Goal: Navigation & Orientation: Find specific page/section

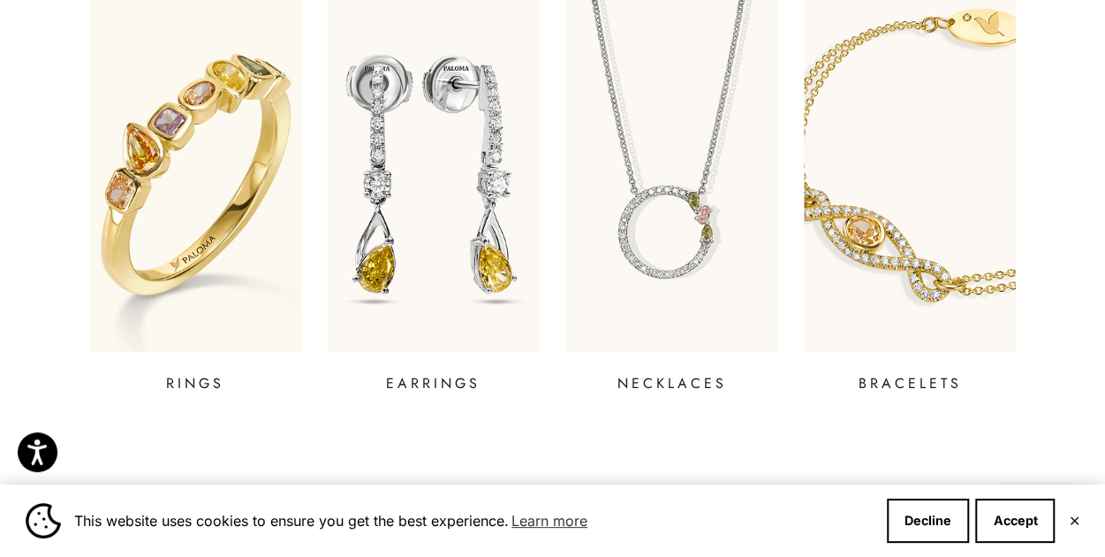
scroll to position [701, 0]
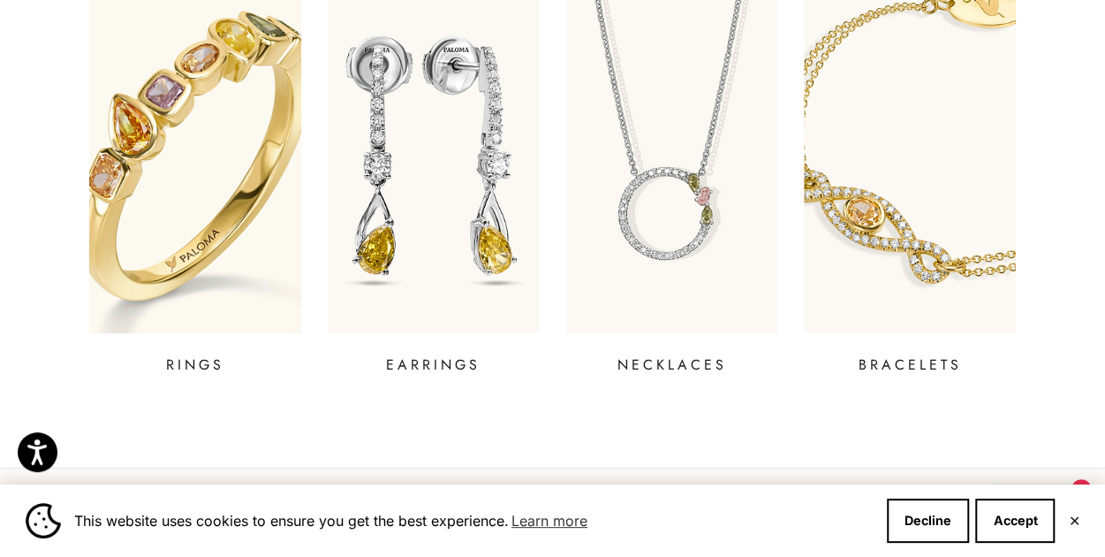
click at [281, 231] on img at bounding box center [195, 156] width 254 height 424
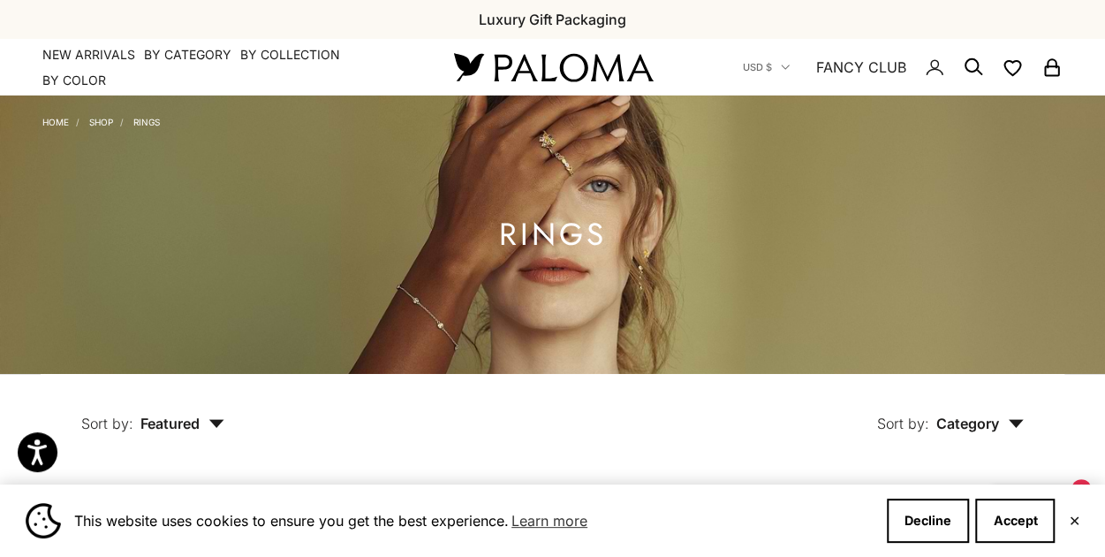
drag, startPoint x: 0, startPoint y: 0, endPoint x: 216, endPoint y: 407, distance: 461.2
click at [216, 407] on button "Sort by: Featured" at bounding box center [153, 411] width 224 height 74
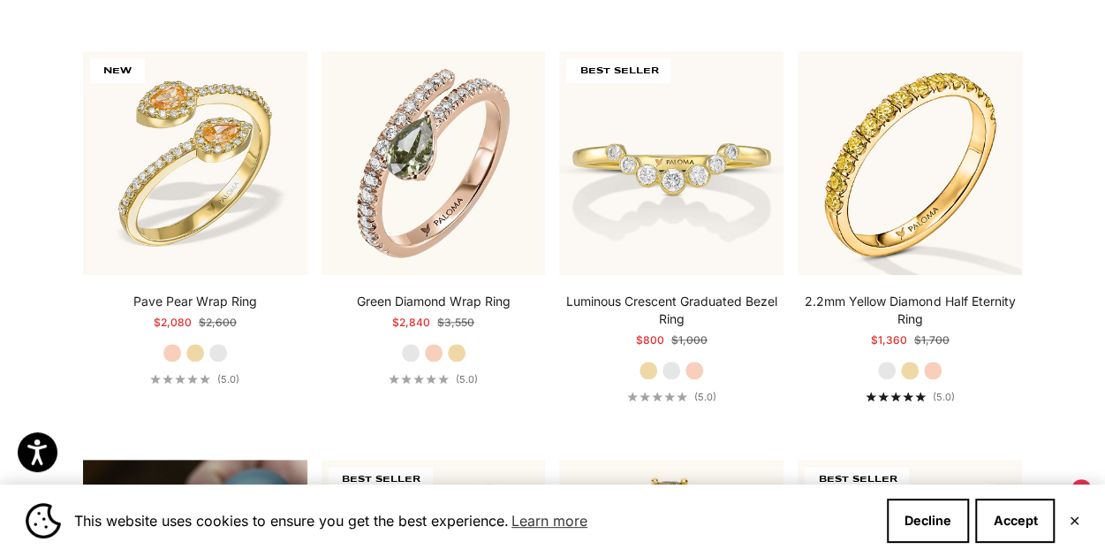
scroll to position [826, 0]
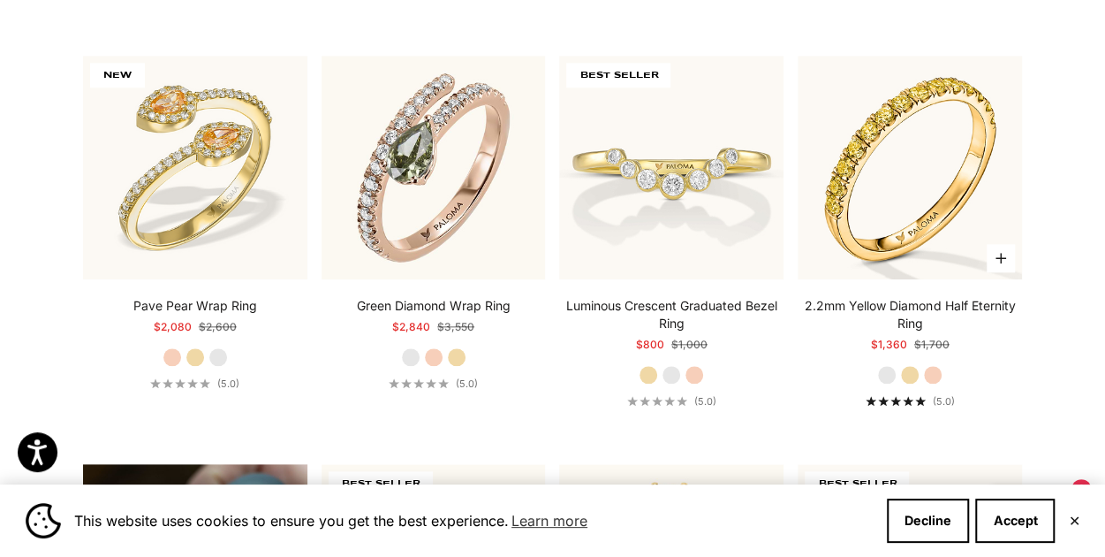
click at [936, 374] on label "Rose Gold" at bounding box center [932, 374] width 19 height 19
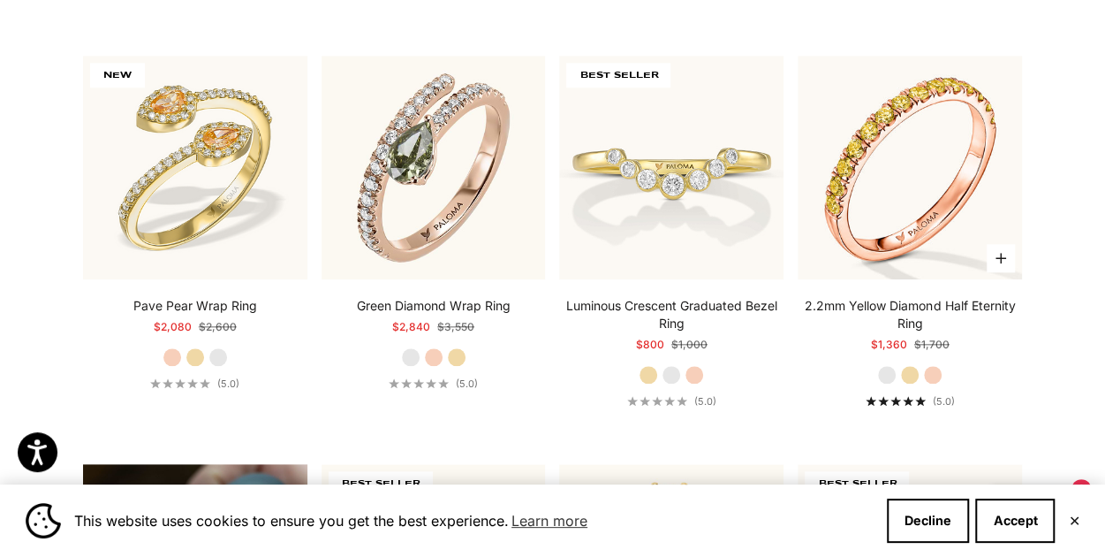
click at [913, 374] on label "Yellow Gold" at bounding box center [909, 374] width 19 height 19
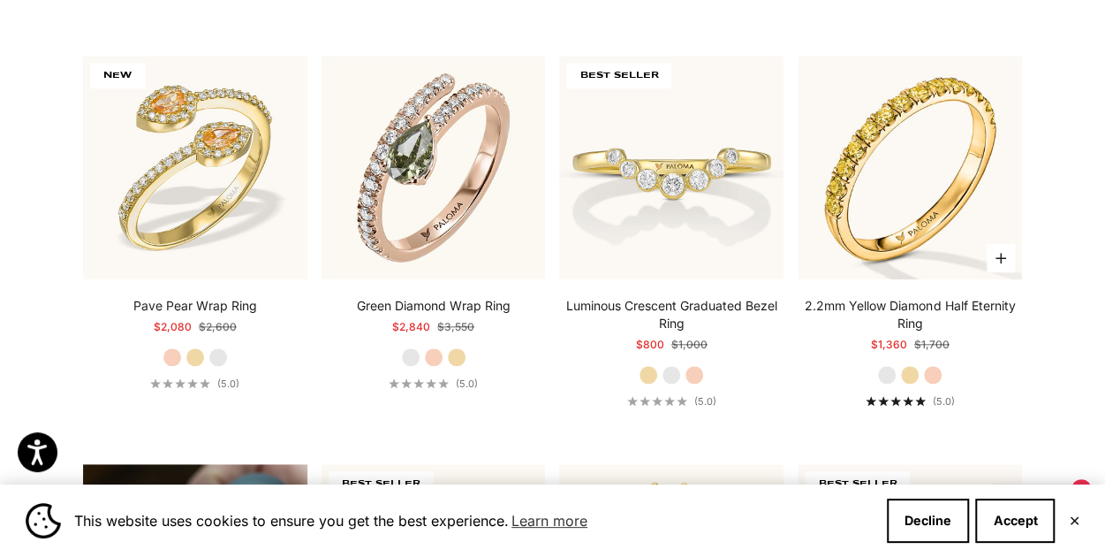
click at [884, 368] on label "White Gold" at bounding box center [886, 374] width 19 height 19
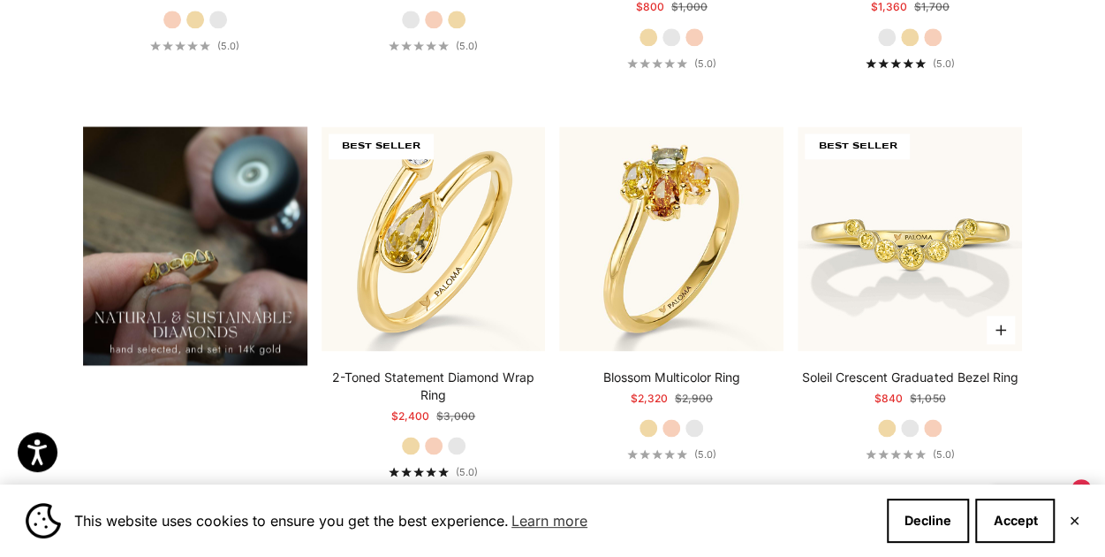
scroll to position [1254, 0]
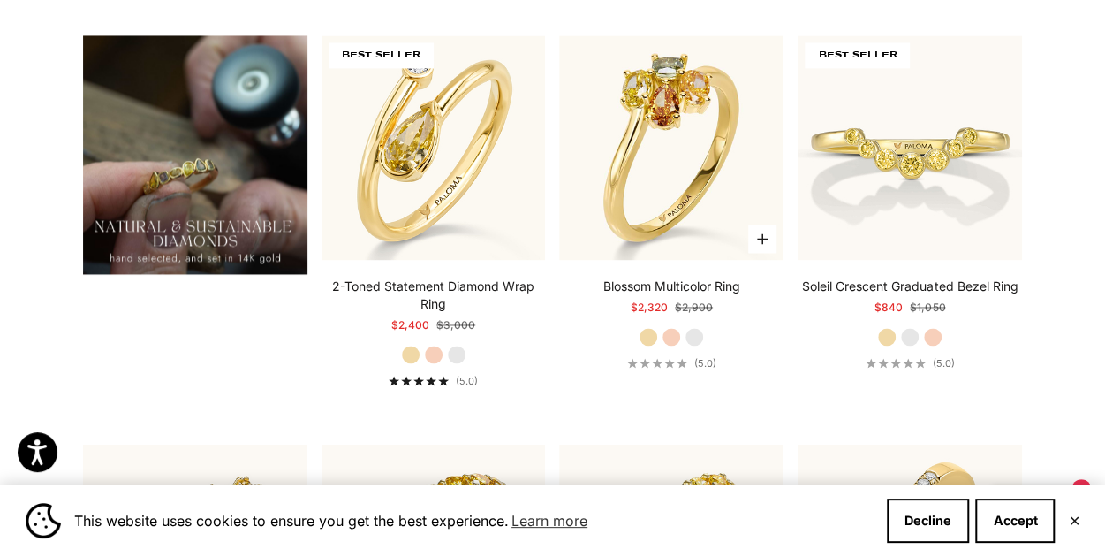
click at [666, 335] on label "Rose Gold" at bounding box center [671, 336] width 19 height 19
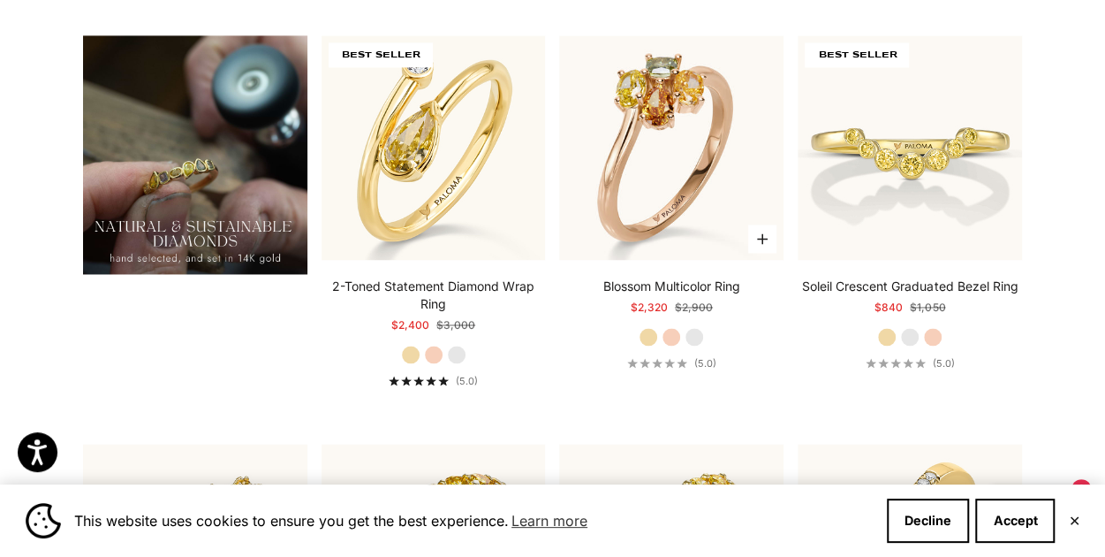
click at [697, 330] on label "White Gold" at bounding box center [694, 336] width 19 height 19
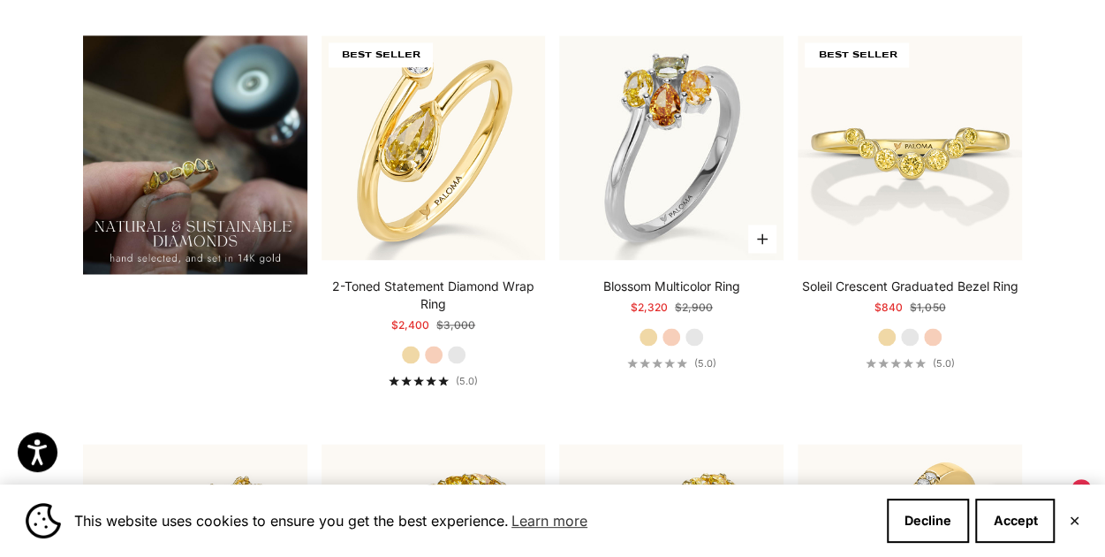
click at [648, 332] on label "Yellow Gold" at bounding box center [648, 336] width 19 height 19
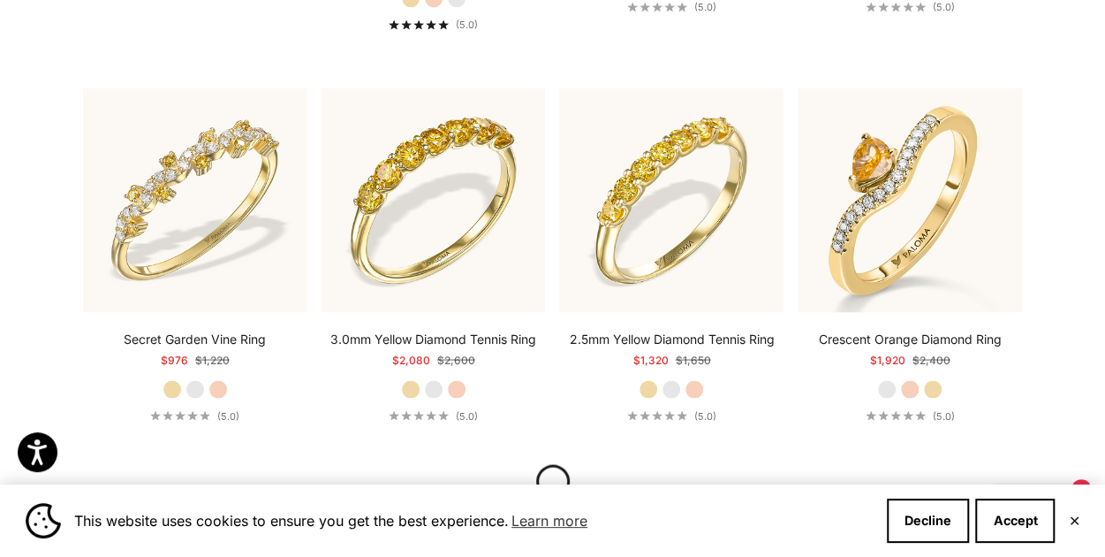
scroll to position [1624, 0]
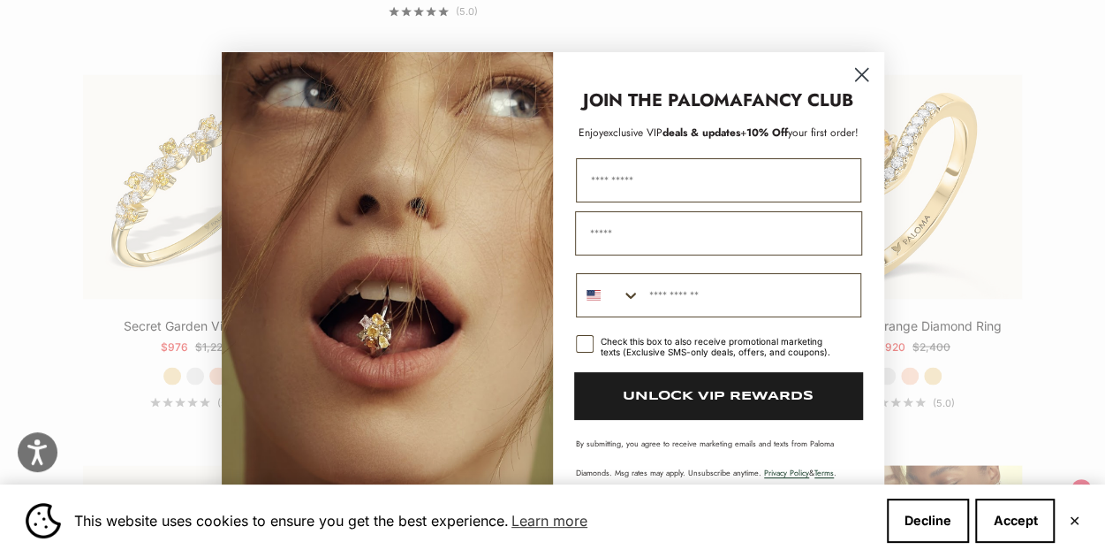
click at [865, 73] on circle "Close dialog" at bounding box center [860, 74] width 29 height 29
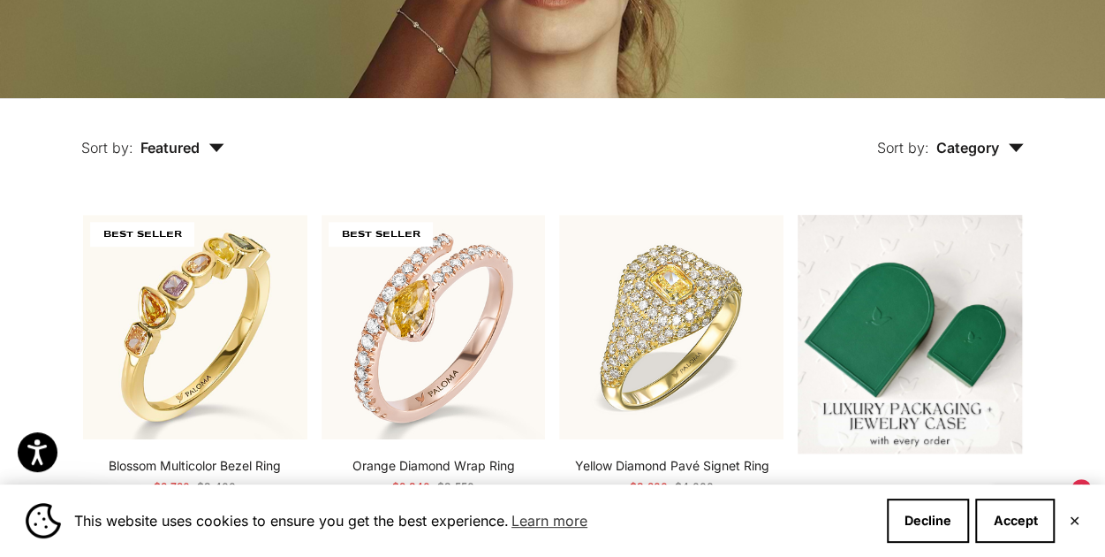
scroll to position [0, 0]
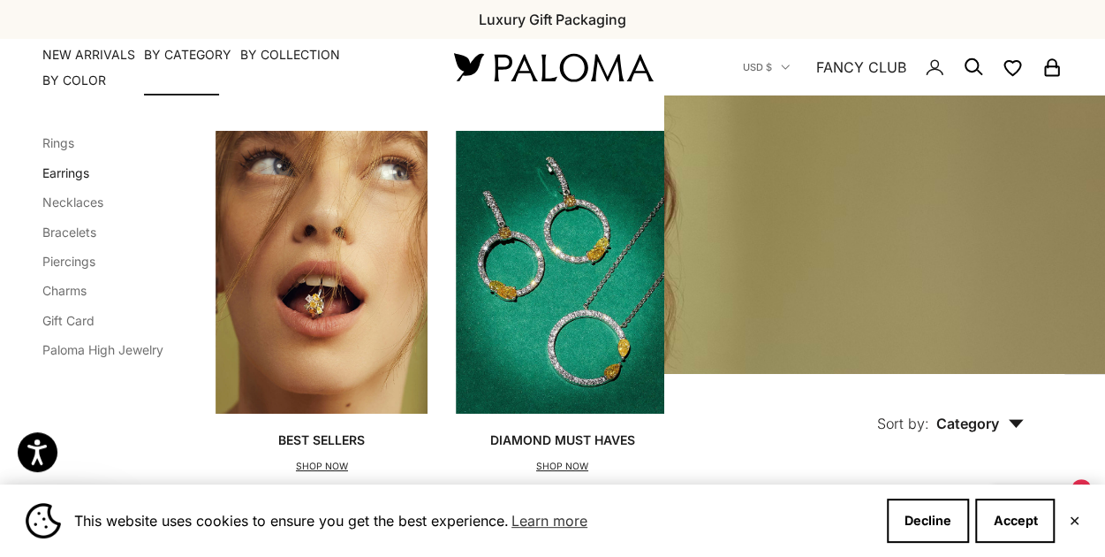
click at [71, 175] on link "Earrings" at bounding box center [65, 172] width 47 height 15
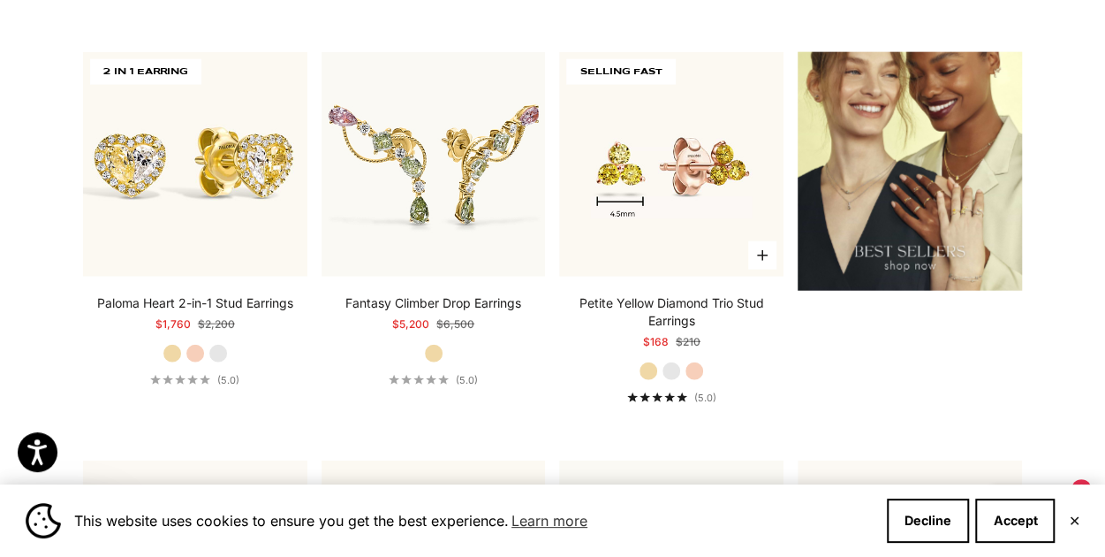
scroll to position [2072, 0]
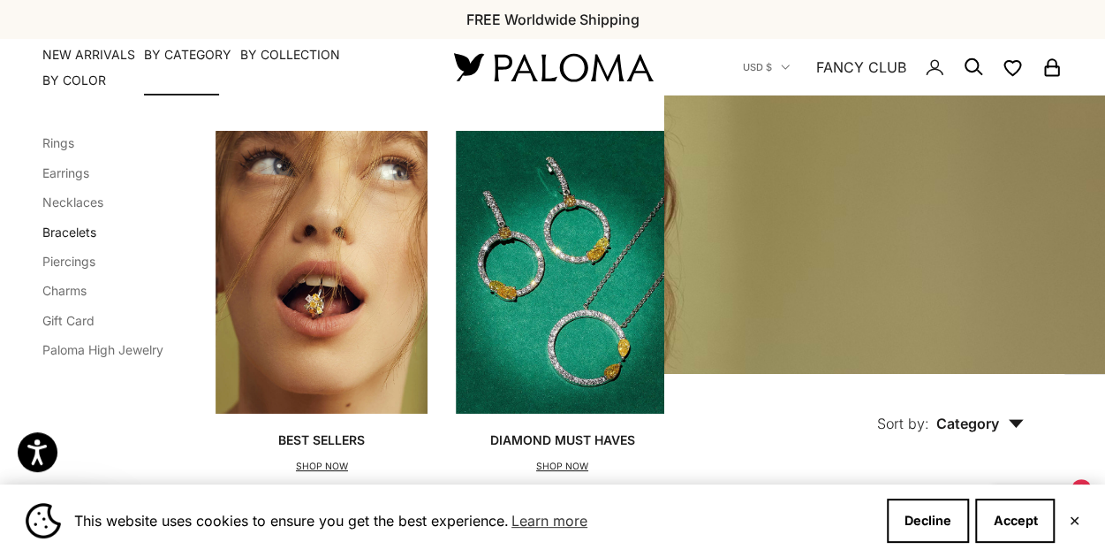
click at [63, 230] on link "Bracelets" at bounding box center [69, 231] width 54 height 15
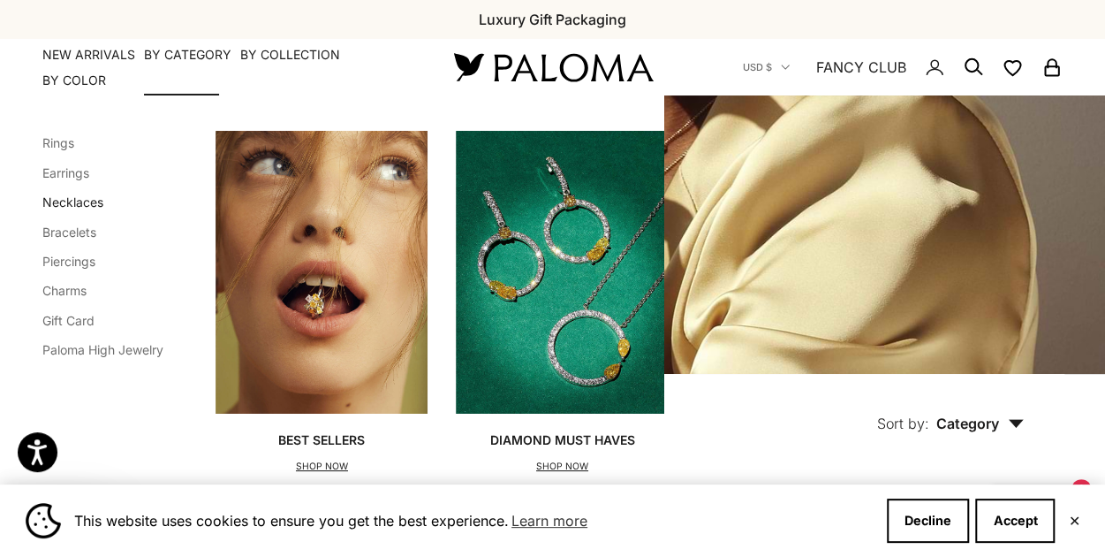
click at [82, 199] on link "Necklaces" at bounding box center [72, 201] width 61 height 15
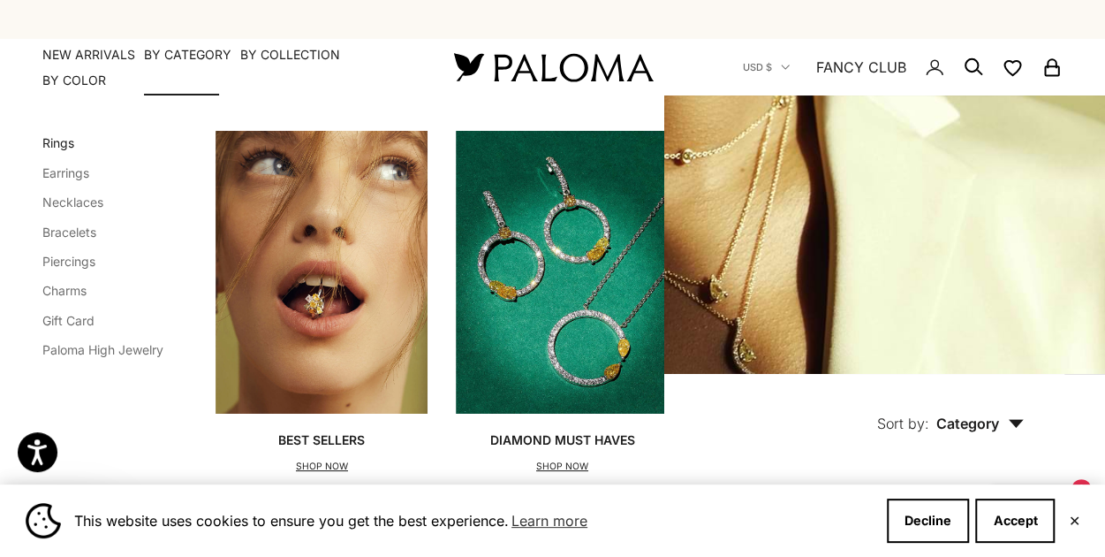
click at [64, 144] on link "Rings" at bounding box center [58, 142] width 32 height 15
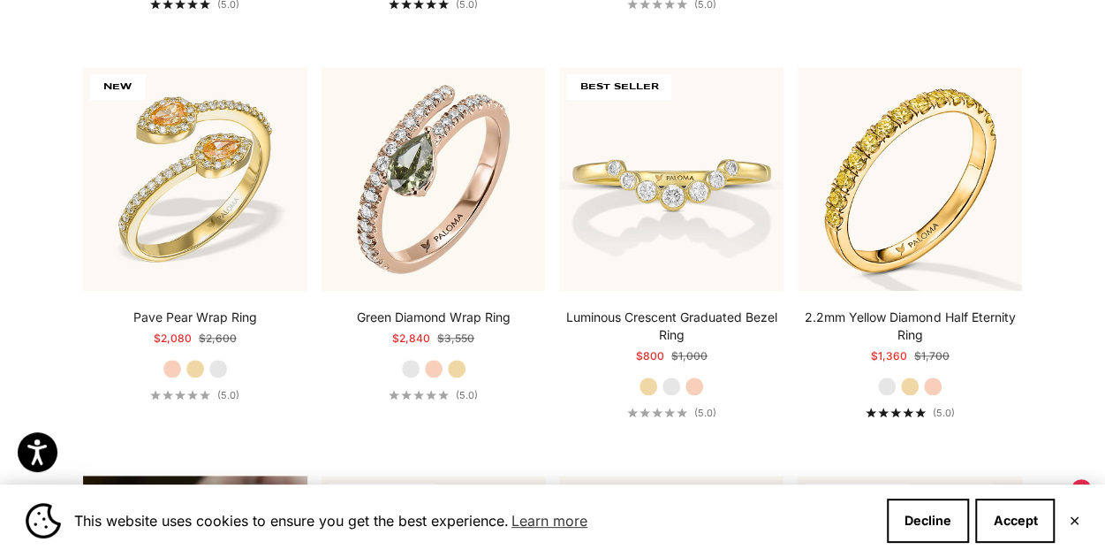
scroll to position [815, 0]
click at [894, 387] on label "White Gold" at bounding box center [886, 384] width 19 height 19
click at [890, 374] on div "2.2mm Yellow Diamond Half Eternity Ring Starting at $1,360 Regular price $1,700…" at bounding box center [910, 362] width 224 height 110
click at [912, 385] on label "Yellow Gold" at bounding box center [909, 384] width 19 height 19
click at [887, 384] on label "White Gold" at bounding box center [886, 384] width 19 height 19
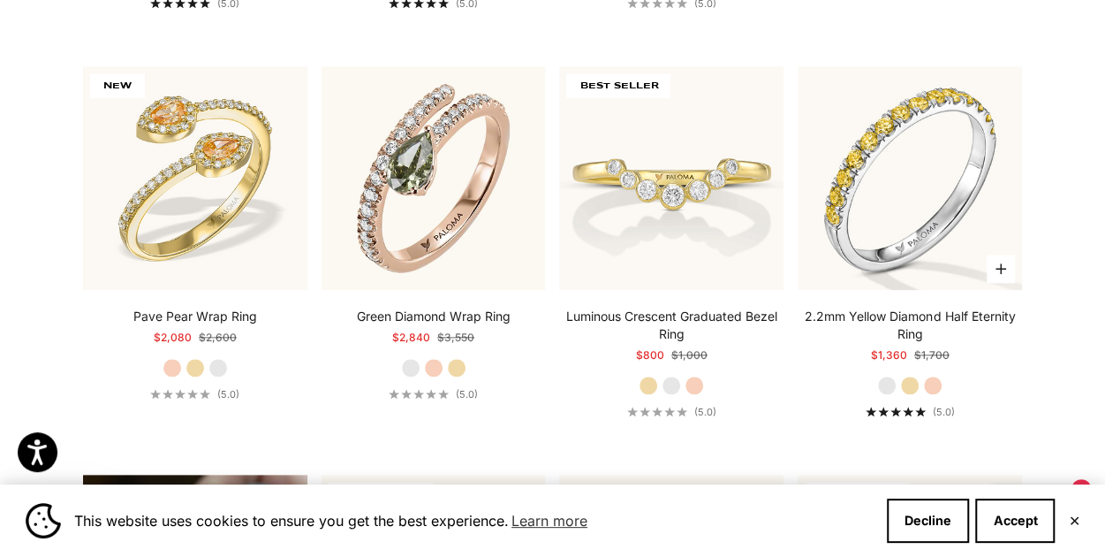
click at [931, 372] on div "2.2mm Yellow Diamond Half Eternity Ring Starting at $1,360 Regular price $1,700…" at bounding box center [910, 362] width 224 height 110
click at [942, 381] on label "Rose Gold" at bounding box center [932, 384] width 19 height 19
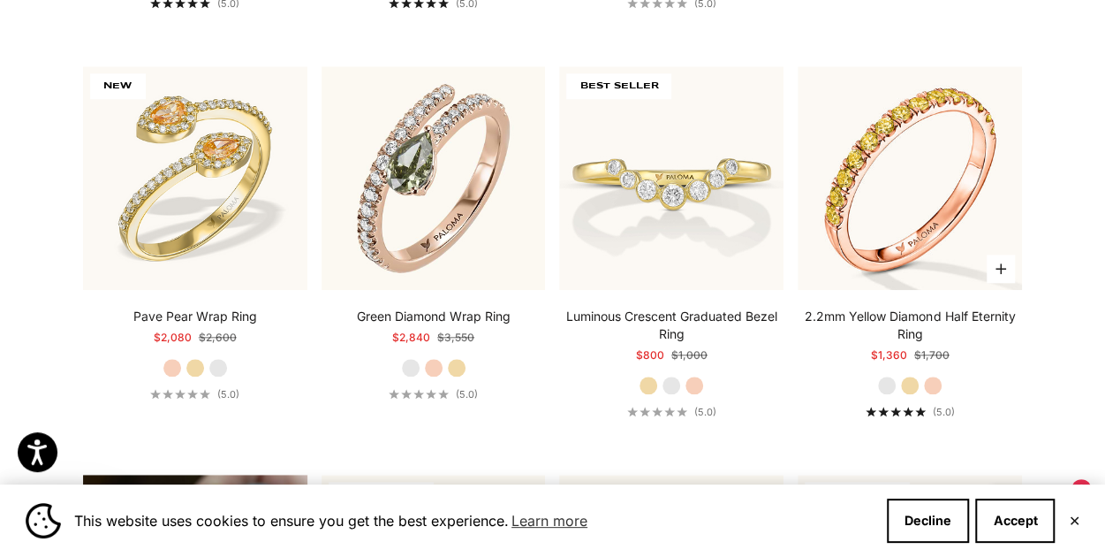
drag, startPoint x: 909, startPoint y: 383, endPoint x: 965, endPoint y: 377, distance: 55.9
click at [995, 381] on div "2.2mm Yellow Diamond Half Eternity Ring Starting at $1,360 Regular price $1,700…" at bounding box center [910, 362] width 224 height 110
click at [905, 386] on label "Yellow Gold" at bounding box center [909, 384] width 19 height 19
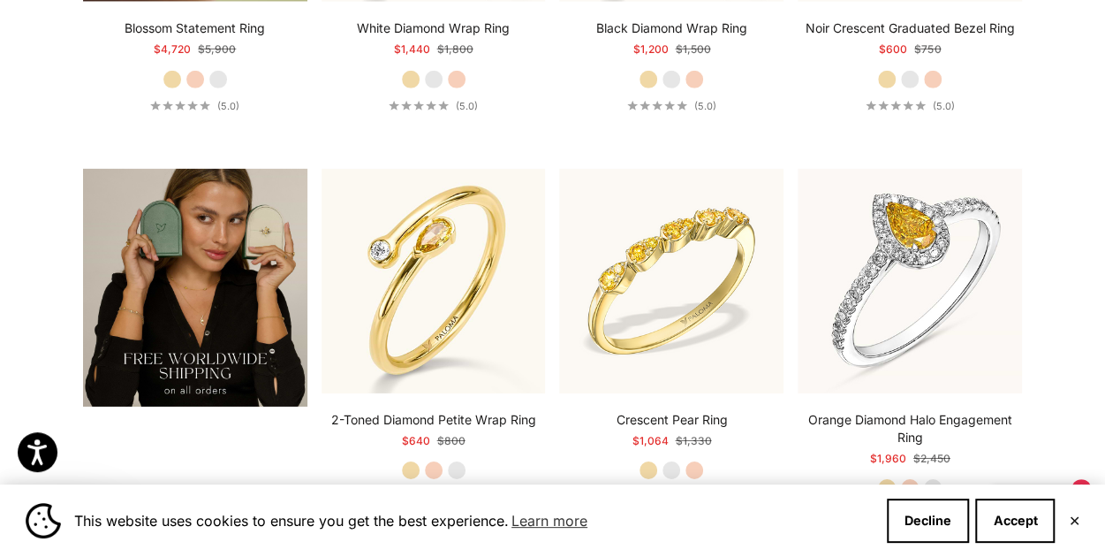
scroll to position [2704, 0]
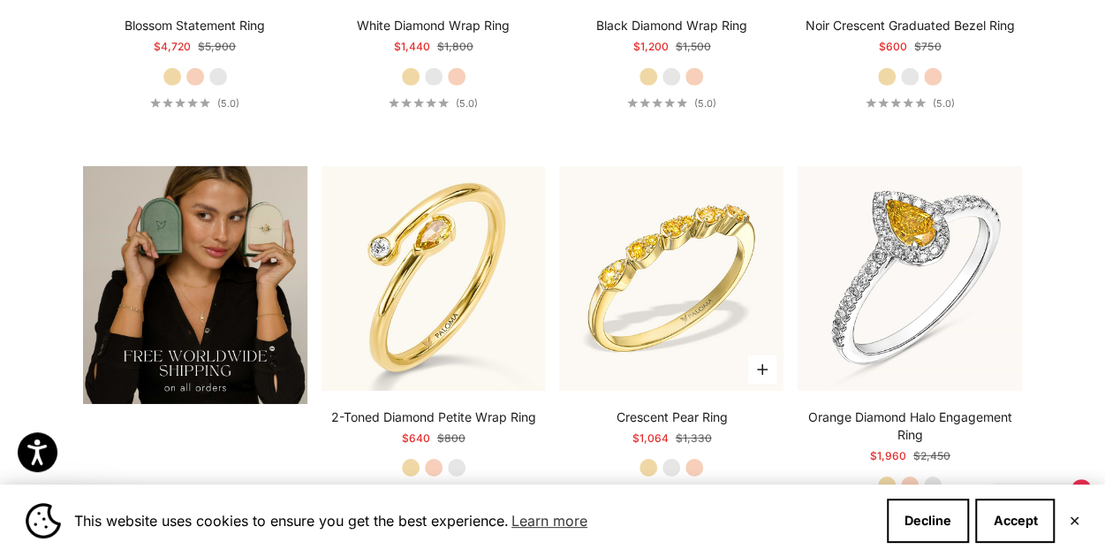
click at [693, 462] on label "Rose Gold" at bounding box center [694, 467] width 19 height 19
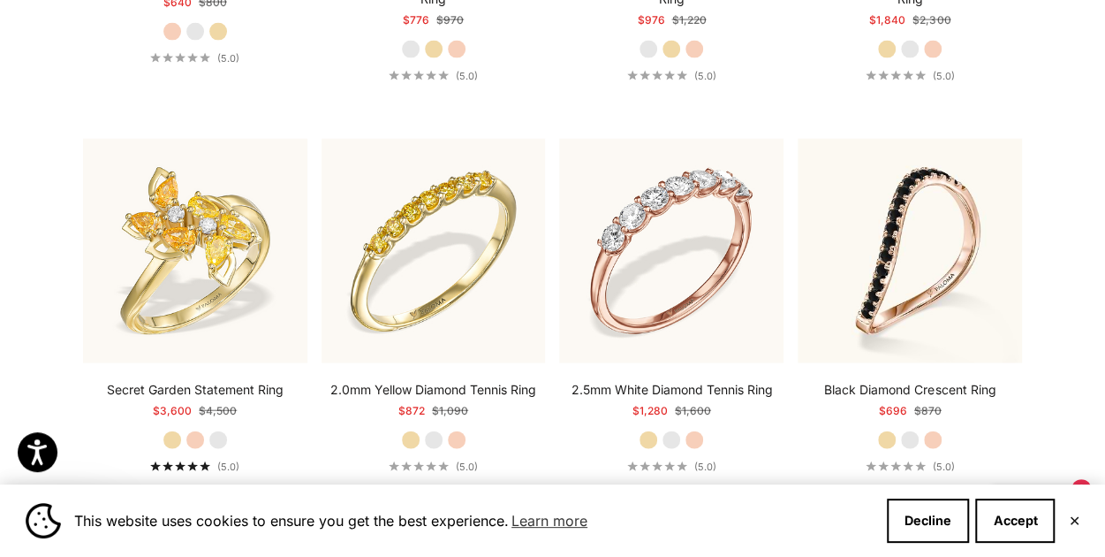
scroll to position [5195, 0]
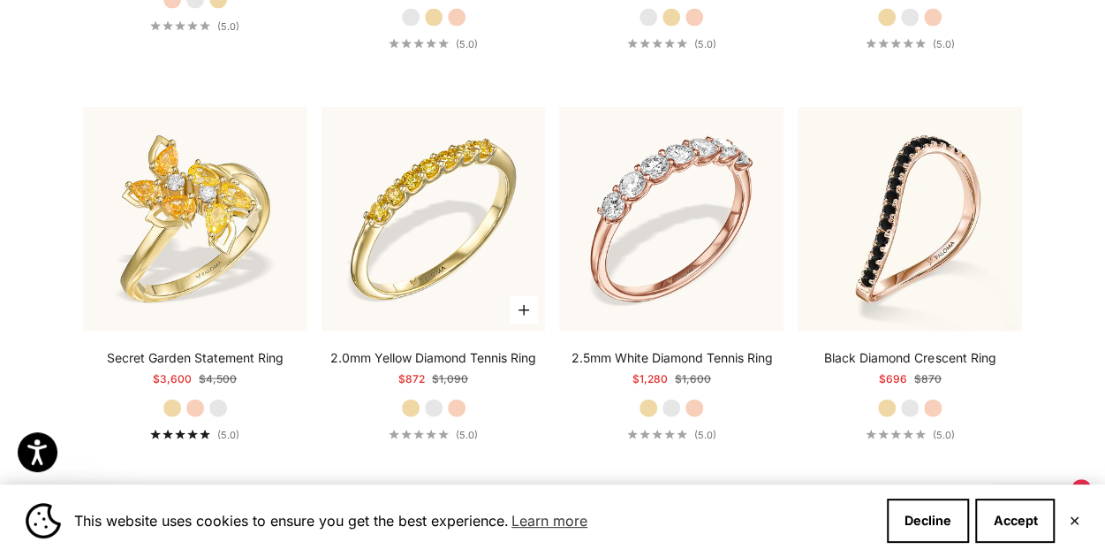
click at [458, 400] on label "Rose Gold" at bounding box center [456, 407] width 19 height 19
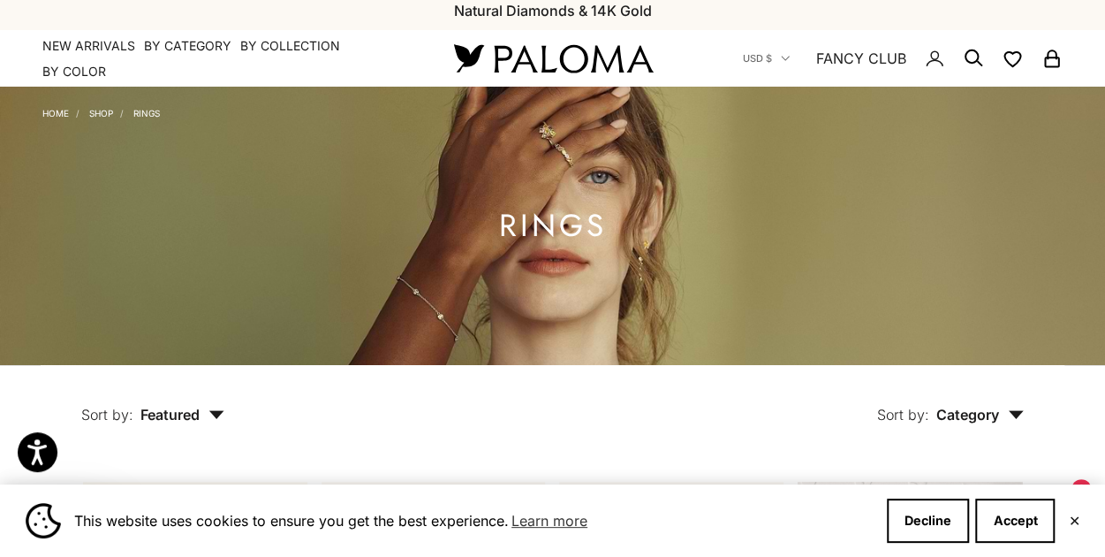
scroll to position [7, 0]
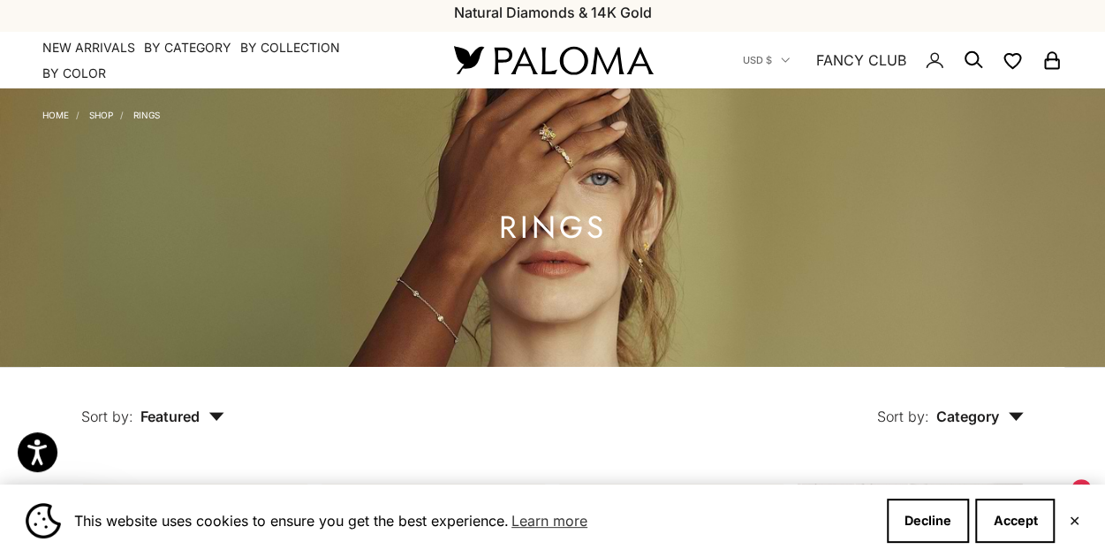
click at [103, 116] on link "Shop" at bounding box center [101, 115] width 24 height 11
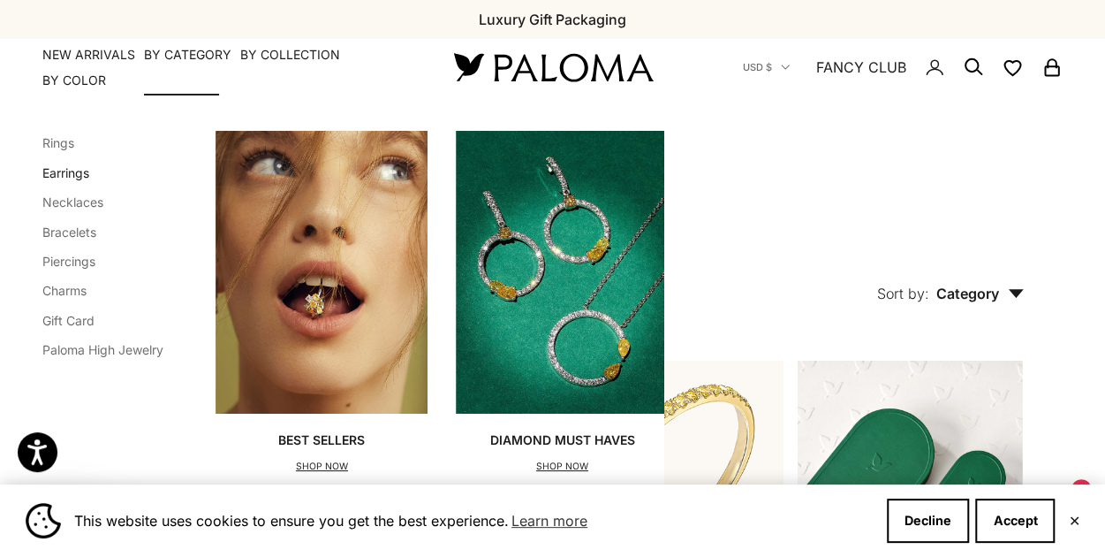
click at [69, 171] on link "Earrings" at bounding box center [65, 172] width 47 height 15
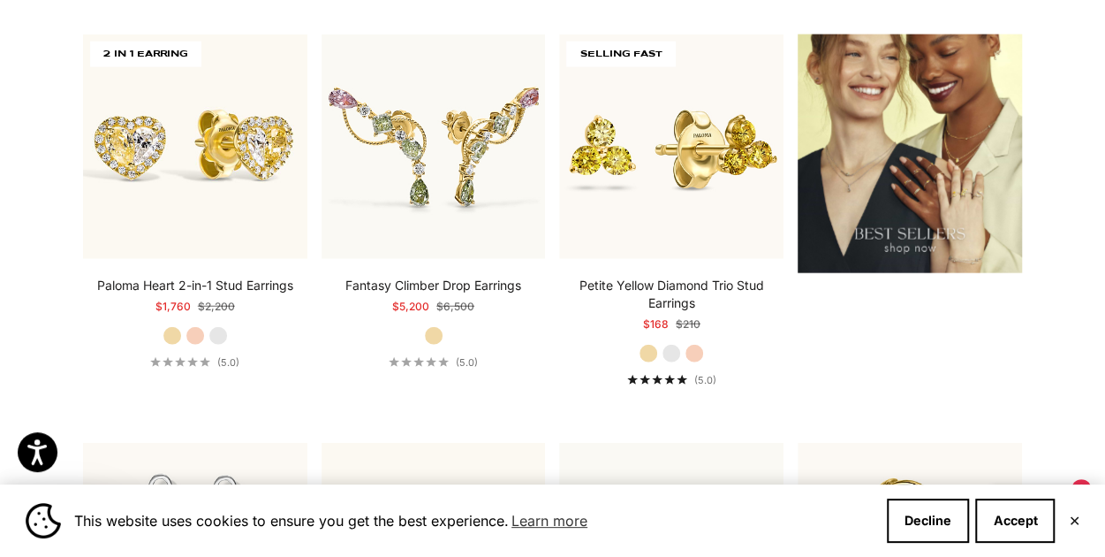
scroll to position [2088, 0]
